Goal: Transaction & Acquisition: Purchase product/service

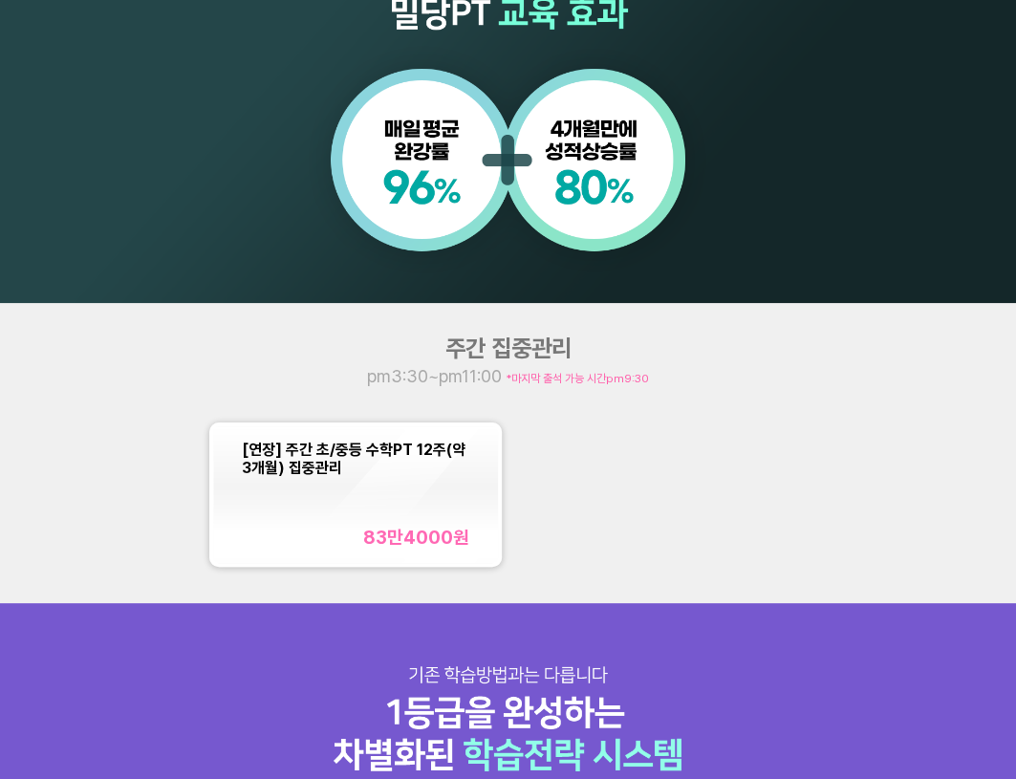
scroll to position [1303, 0]
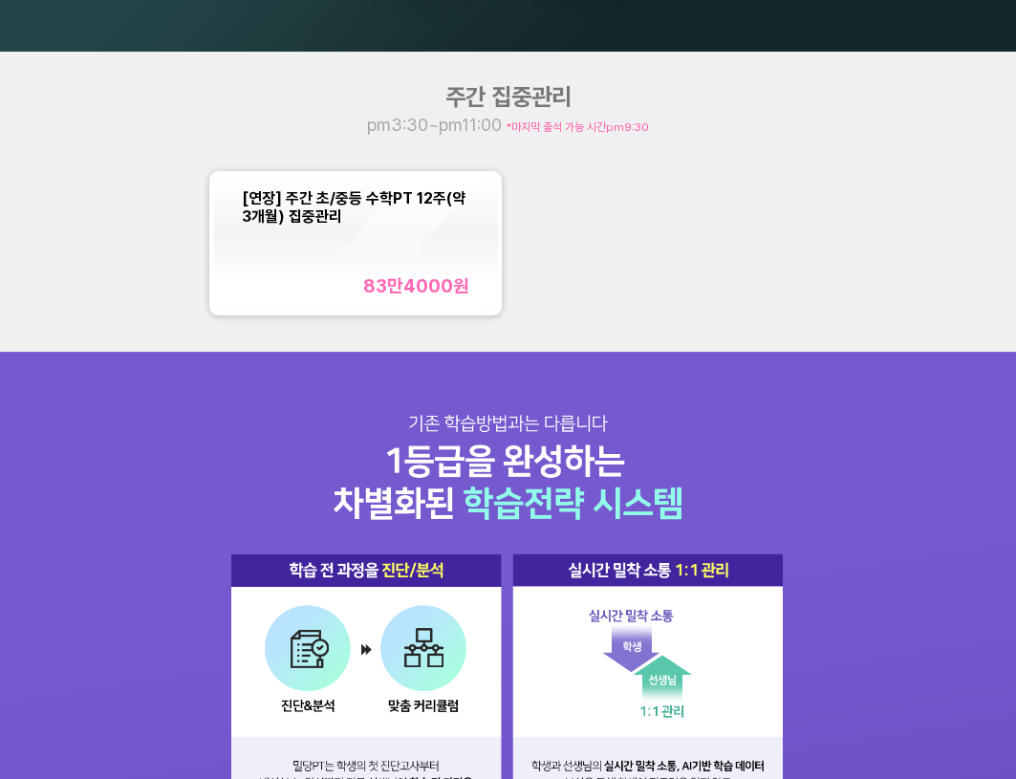
click at [331, 275] on div "83만4000 원" at bounding box center [356, 286] width 228 height 22
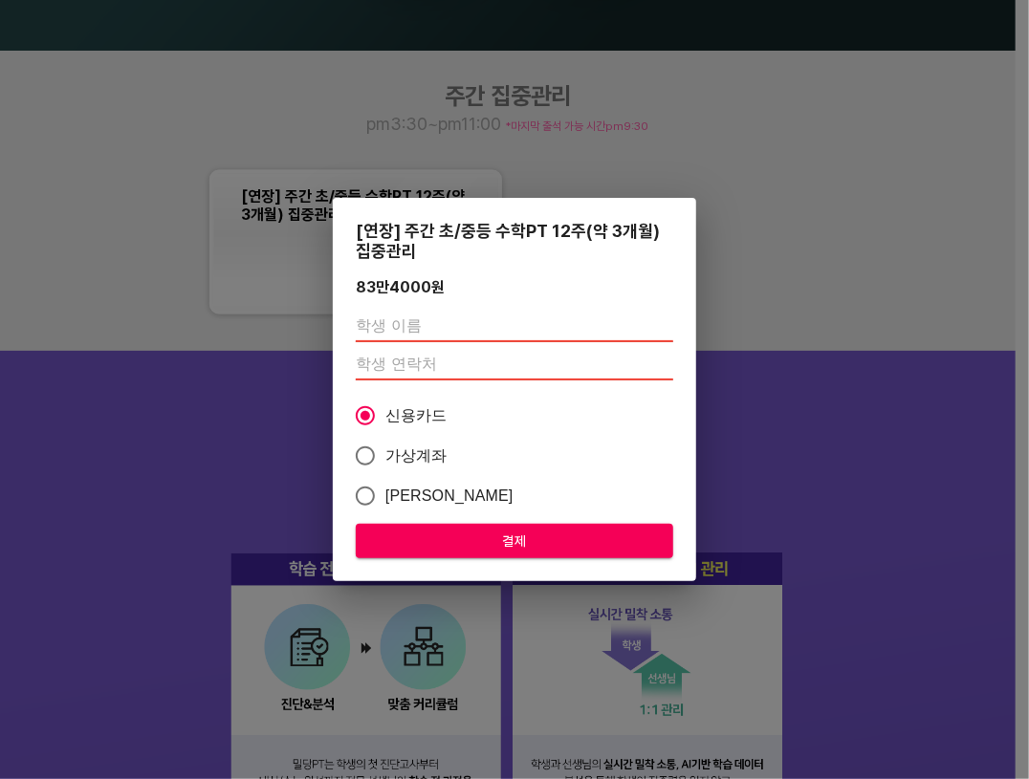
click at [458, 328] on input "text" at bounding box center [514, 327] width 317 height 31
click at [459, 322] on input "text" at bounding box center [514, 327] width 317 height 31
type input "G"
type input "[PERSON_NAME]"
click at [466, 358] on input "number" at bounding box center [514, 365] width 317 height 31
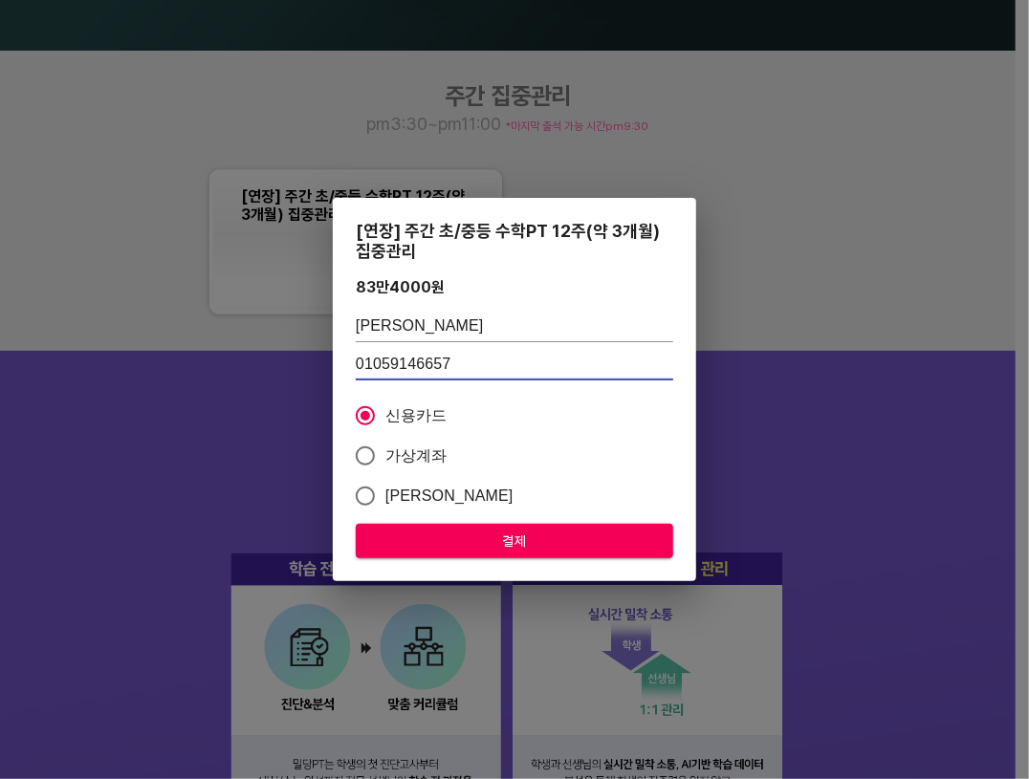
type input "01059146657"
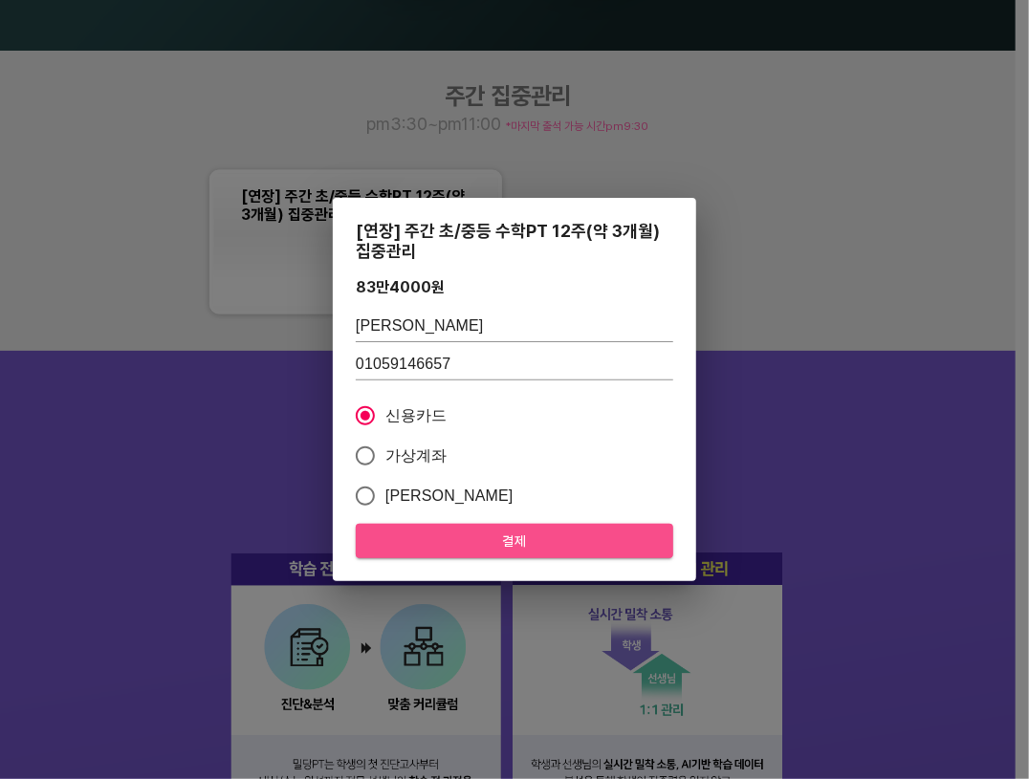
click at [480, 540] on span "결제" at bounding box center [514, 542] width 287 height 24
